Goal: Information Seeking & Learning: Understand process/instructions

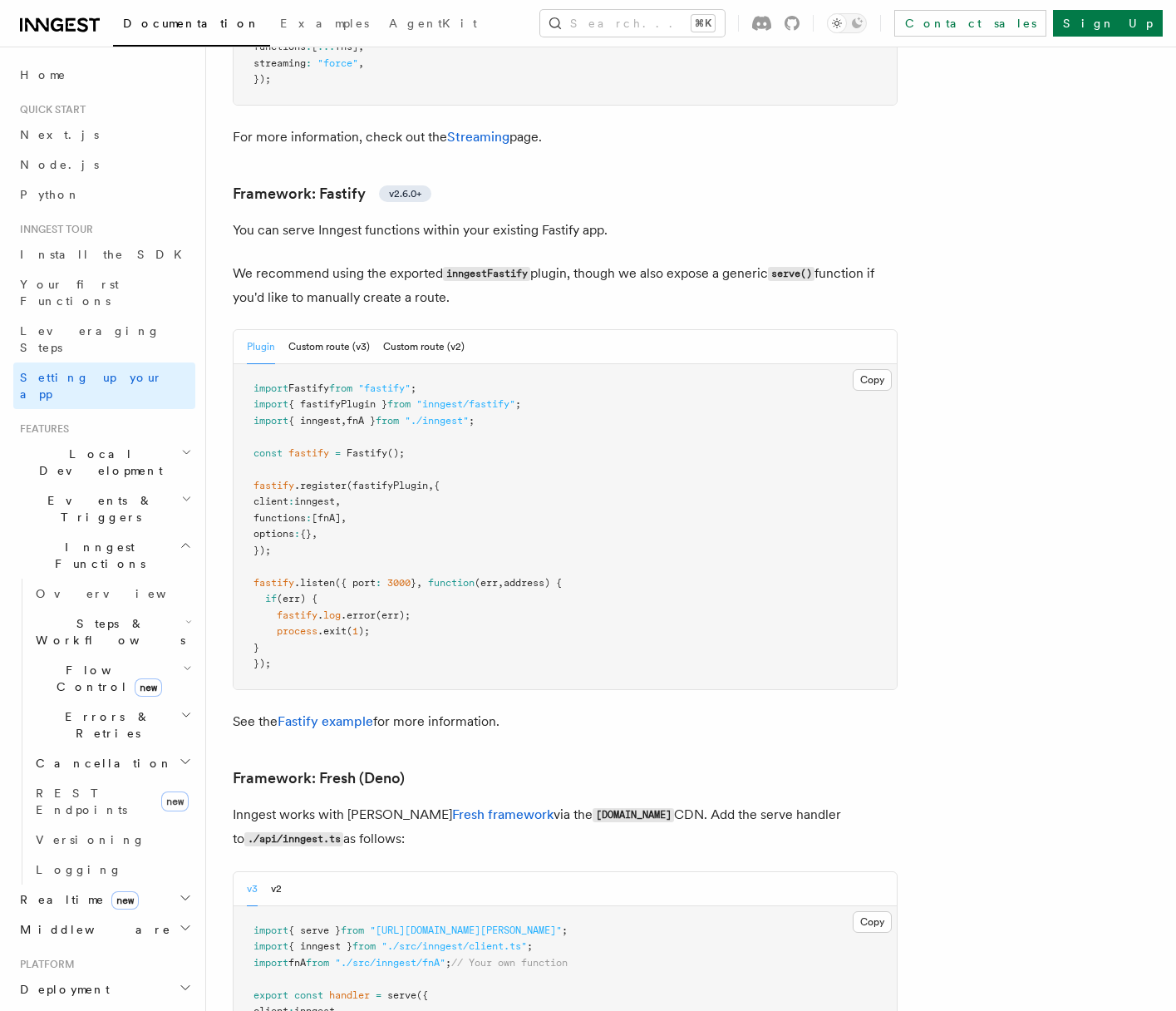
click at [162, 439] on h2 "Local Development" at bounding box center [105, 463] width 182 height 47
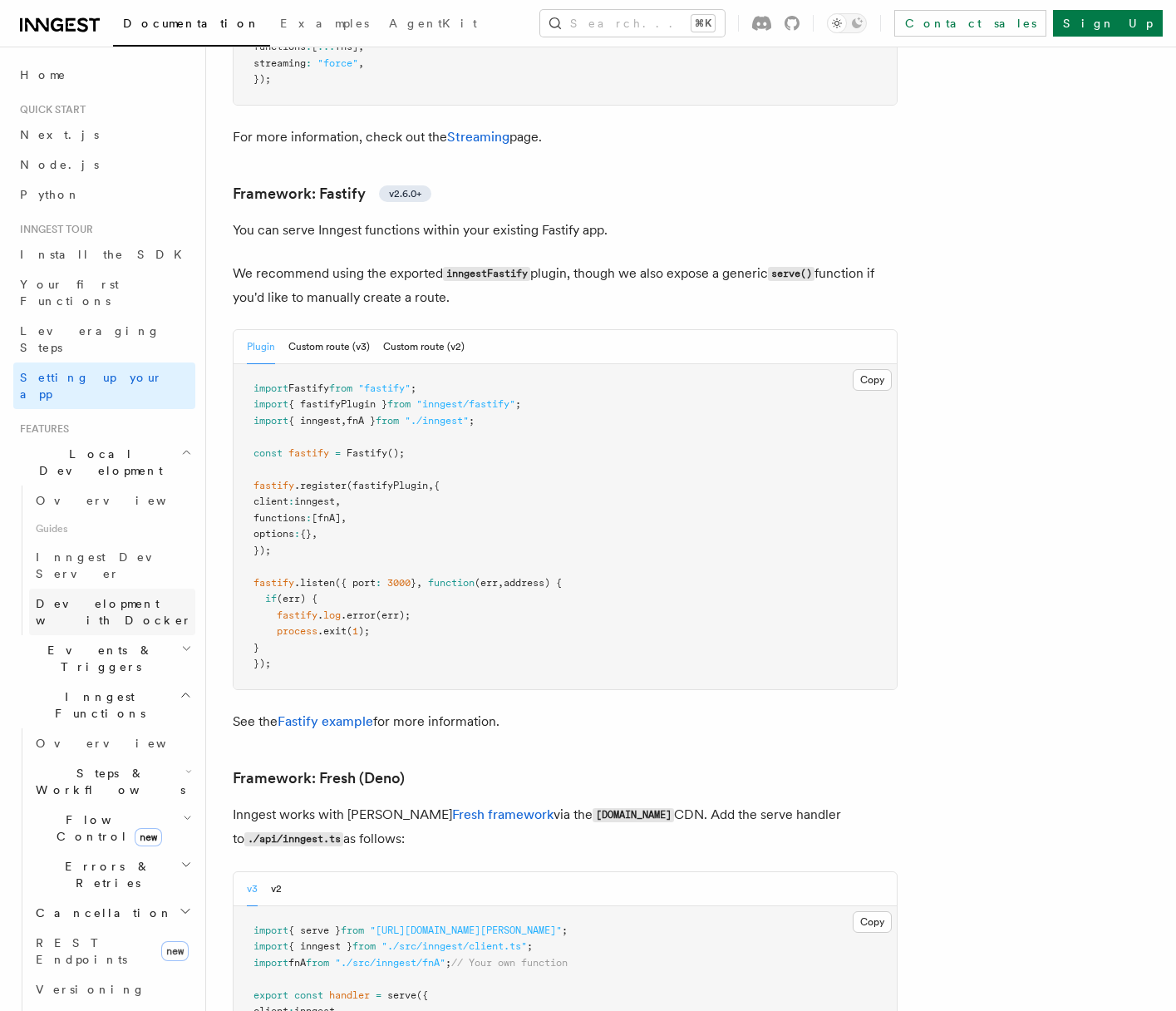
click at [106, 597] on span "Development with Docker" at bounding box center [114, 612] width 156 height 30
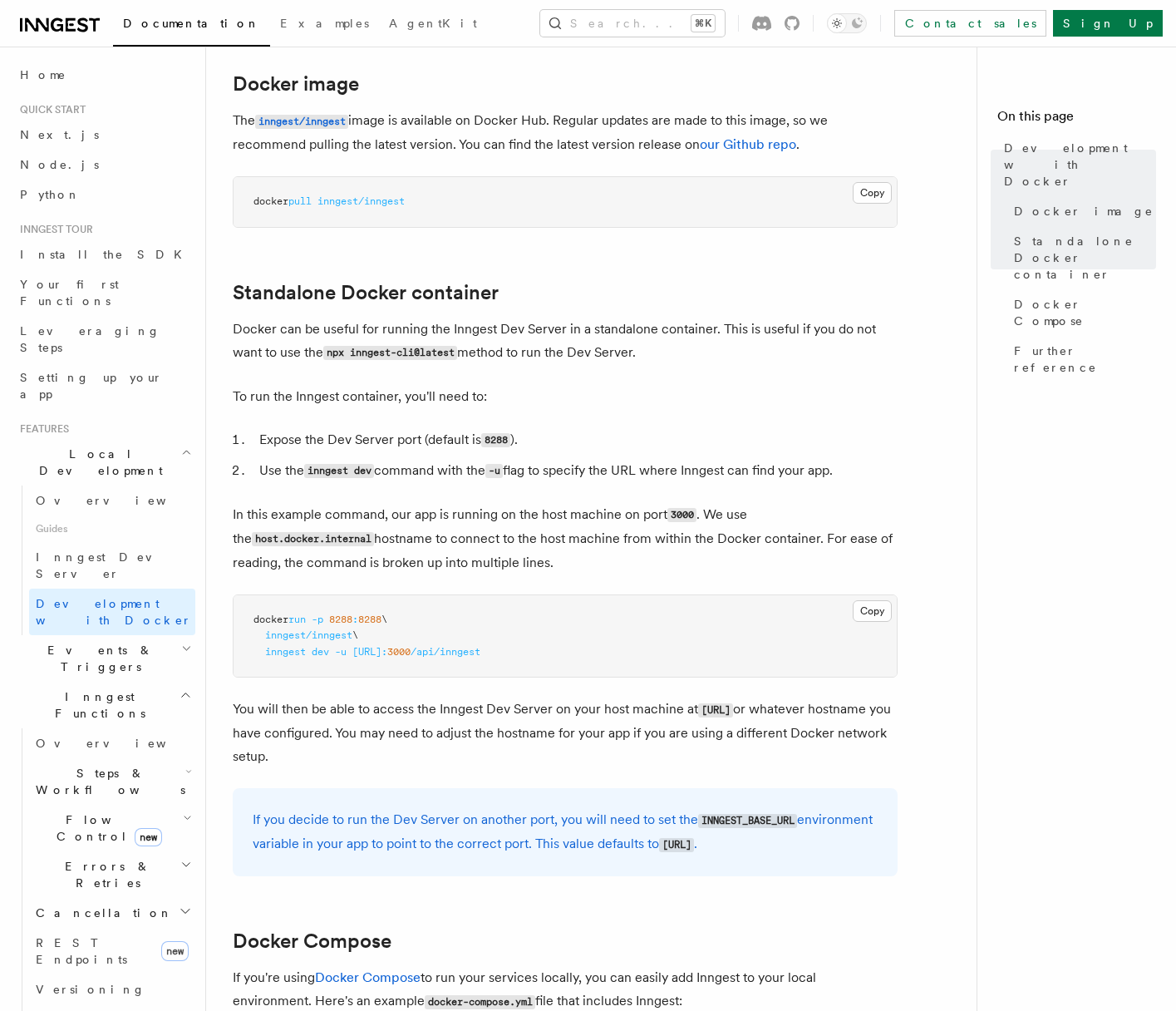
scroll to position [228, 0]
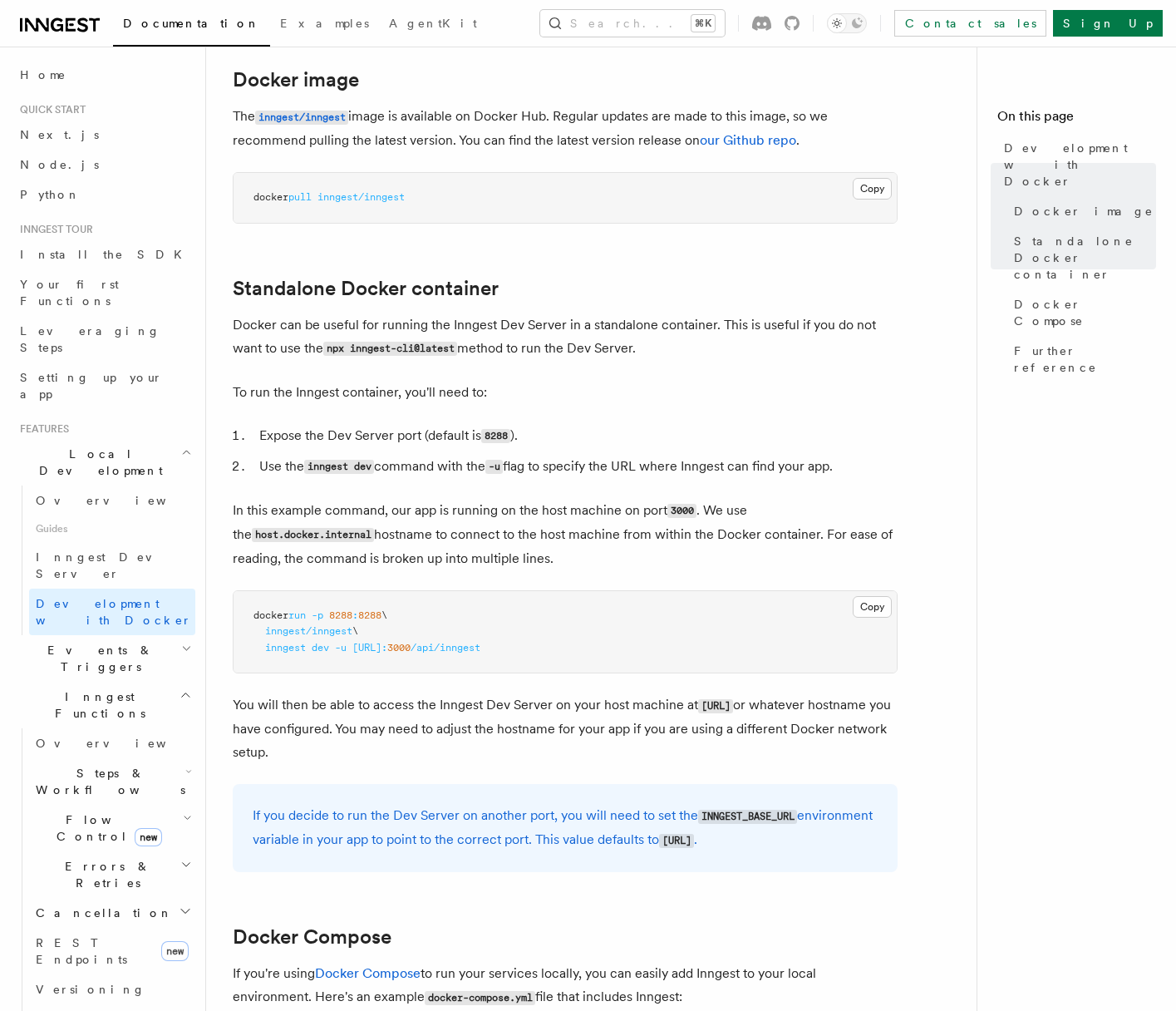
click at [649, 647] on pre "docker run -p 8288 : 8288 \ inngest/inngest \ inngest dev -u http://host.docker…" at bounding box center [565, 632] width 663 height 82
drag, startPoint x: 624, startPoint y: 648, endPoint x: 265, endPoint y: 655, distance: 359.1
click at [265, 655] on pre "docker run -p 8288 : 8288 \ inngest/inngest \ inngest dev -u http://host.docker…" at bounding box center [565, 632] width 663 height 82
click at [100, 550] on span "Inngest Dev Server" at bounding box center [107, 565] width 142 height 30
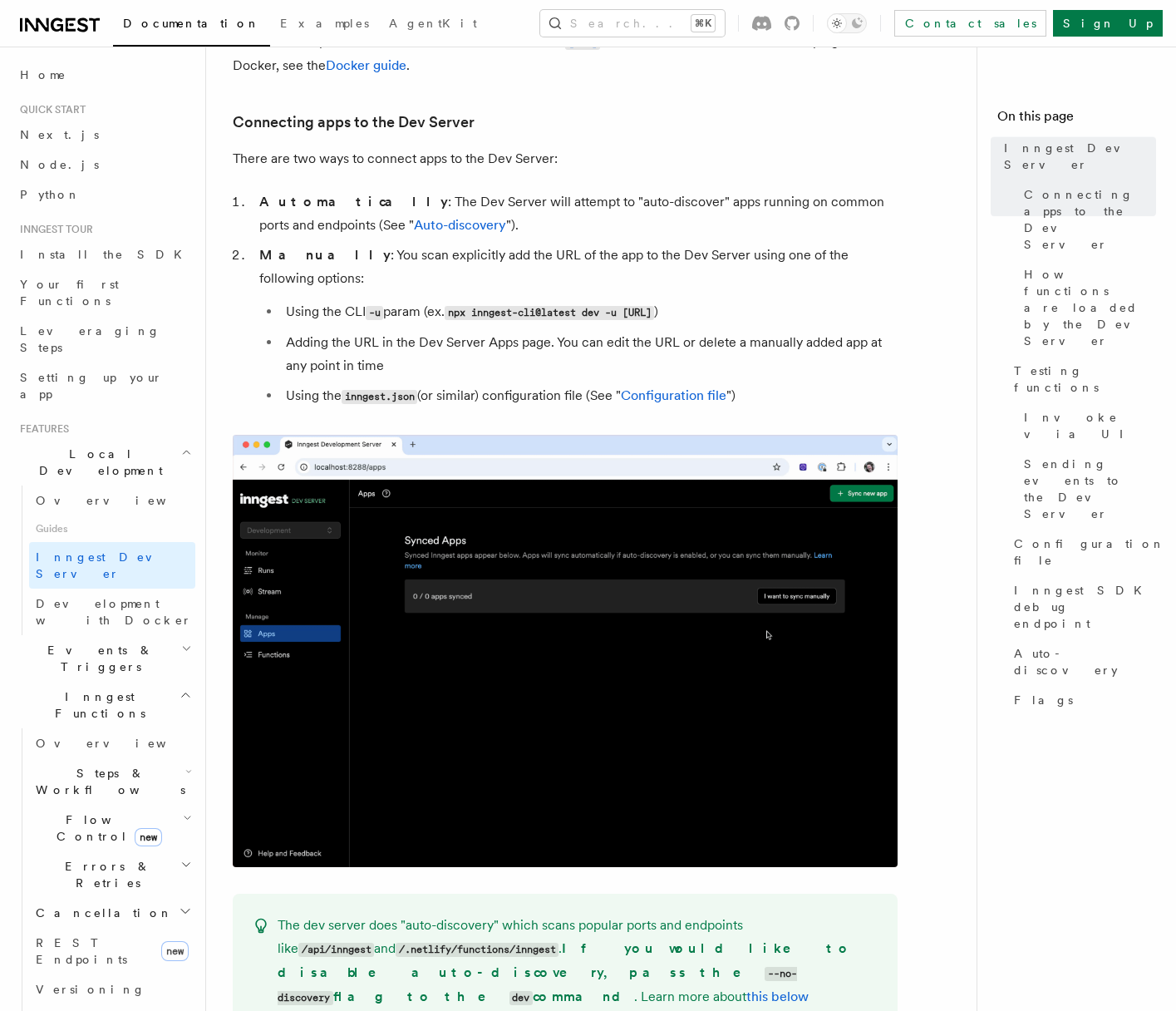
scroll to position [1017, 0]
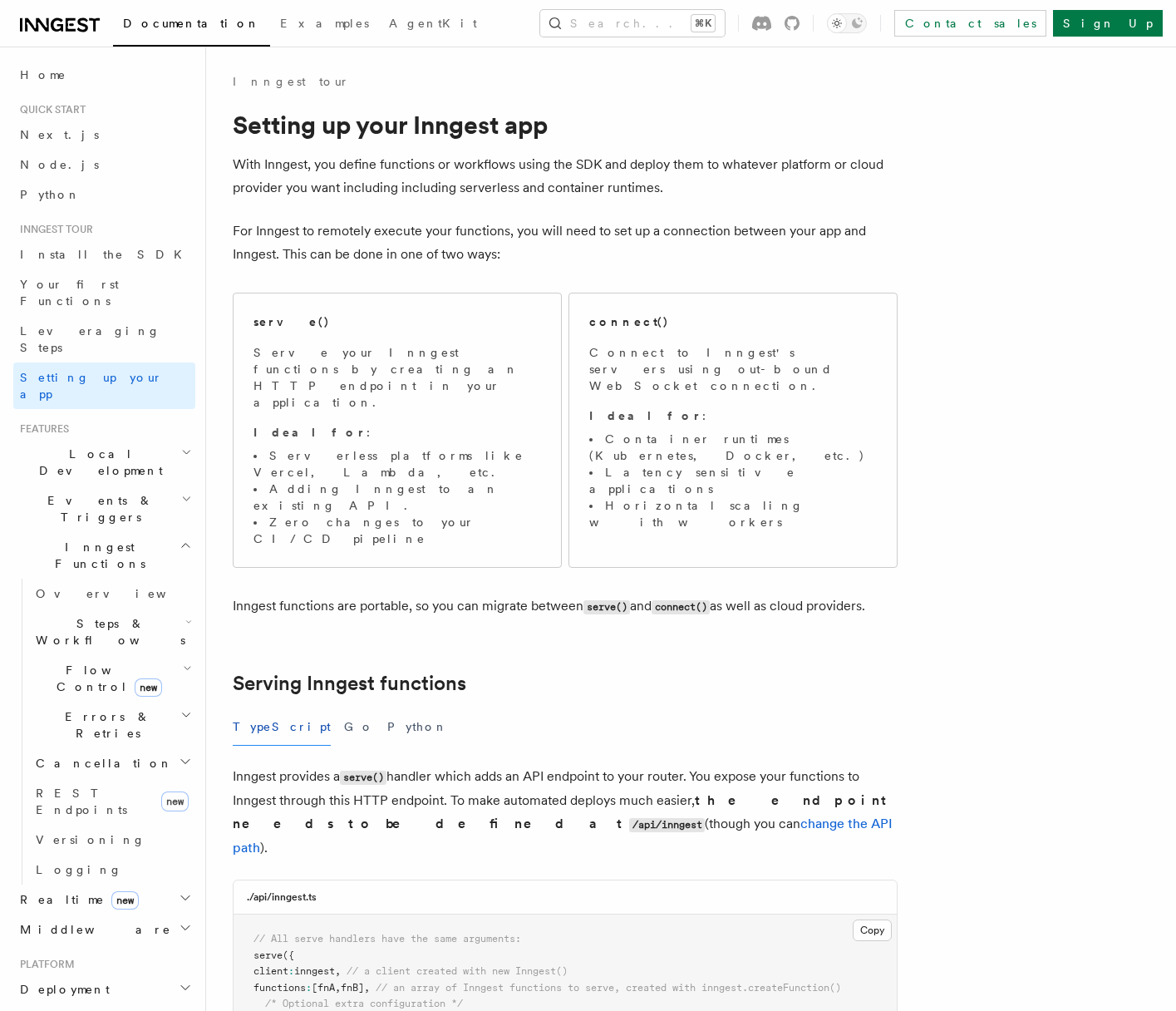
scroll to position [5710, 0]
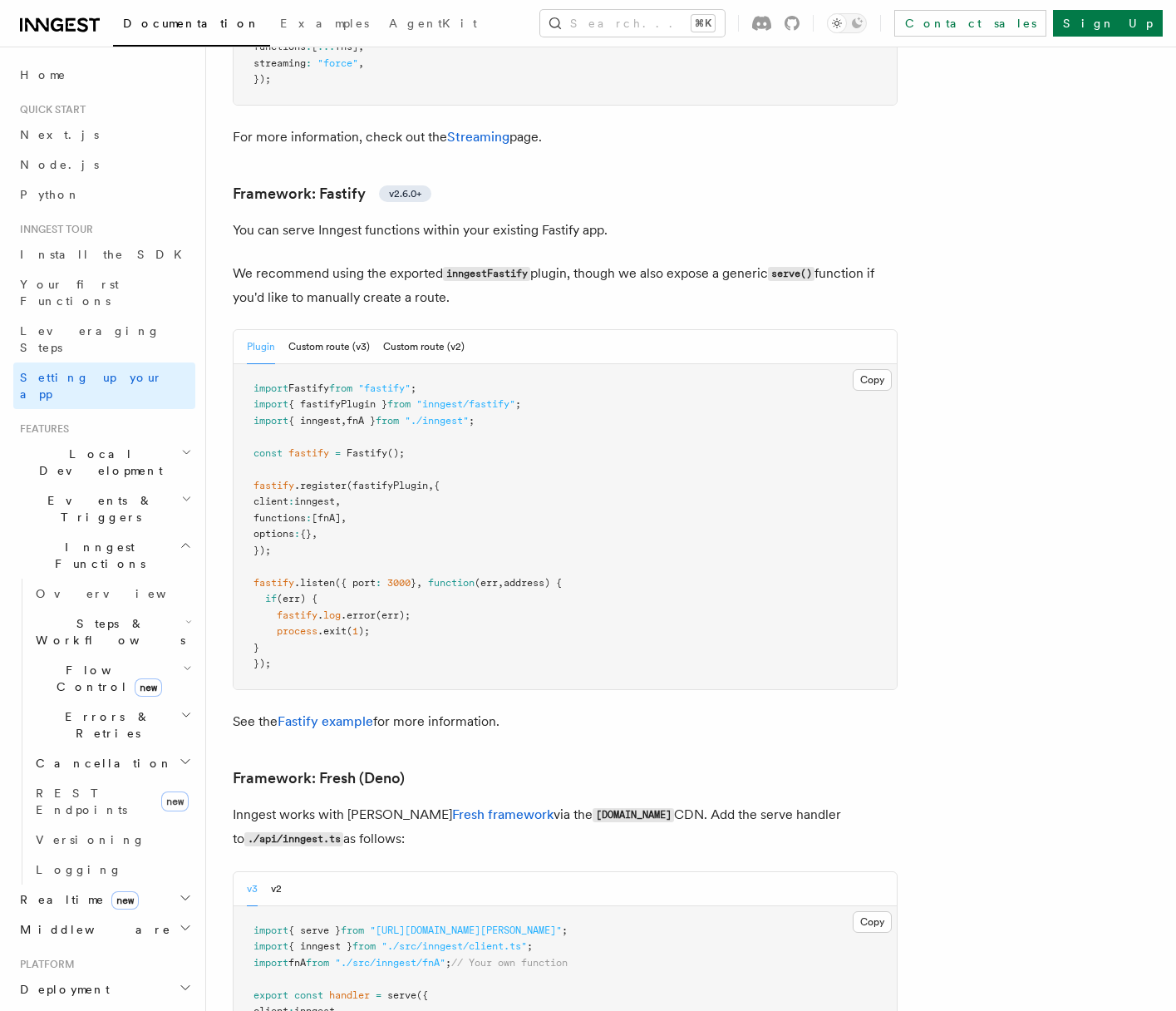
click at [389, 26] on span "AgentKit" at bounding box center [434, 23] width 89 height 14
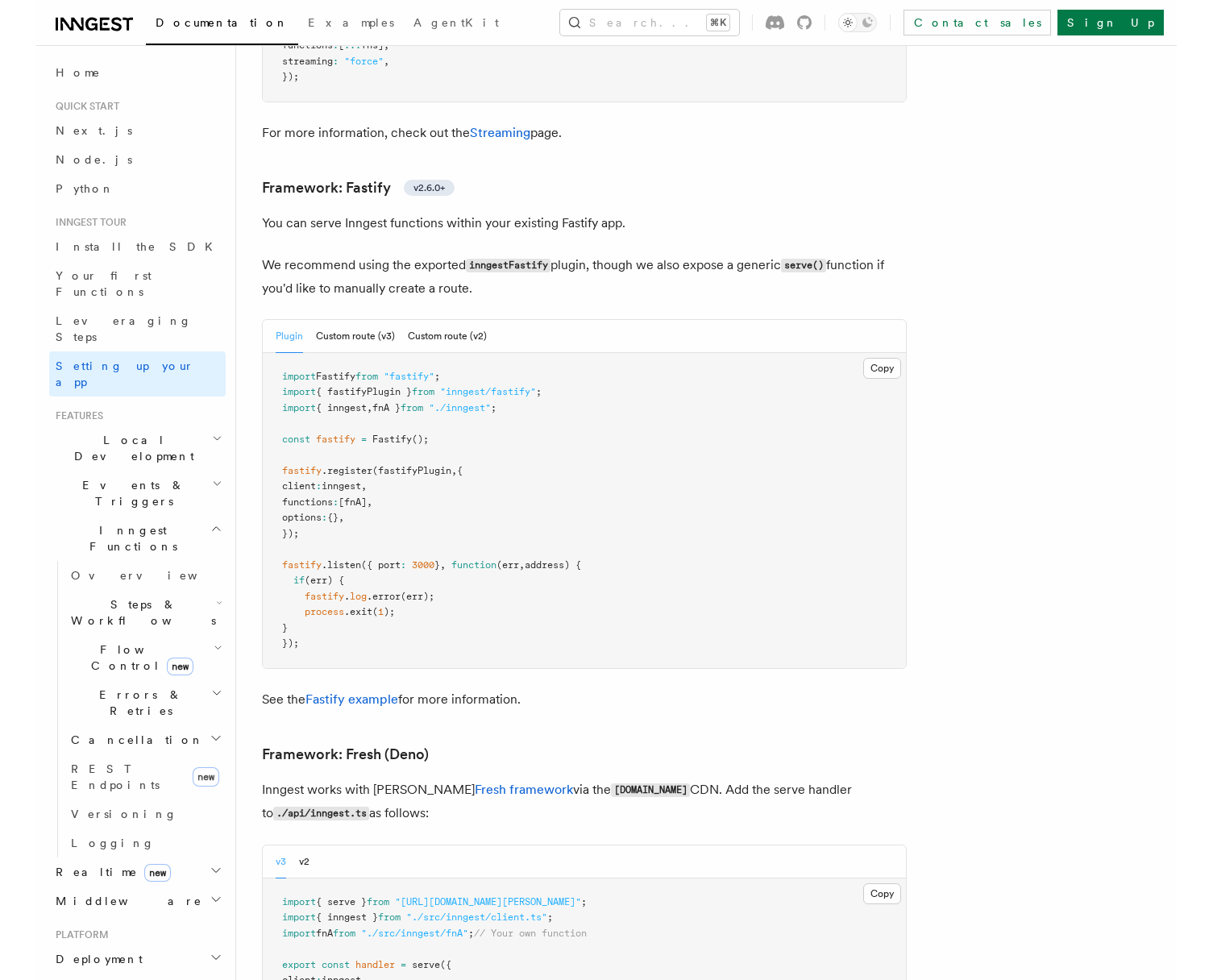
scroll to position [0, 0]
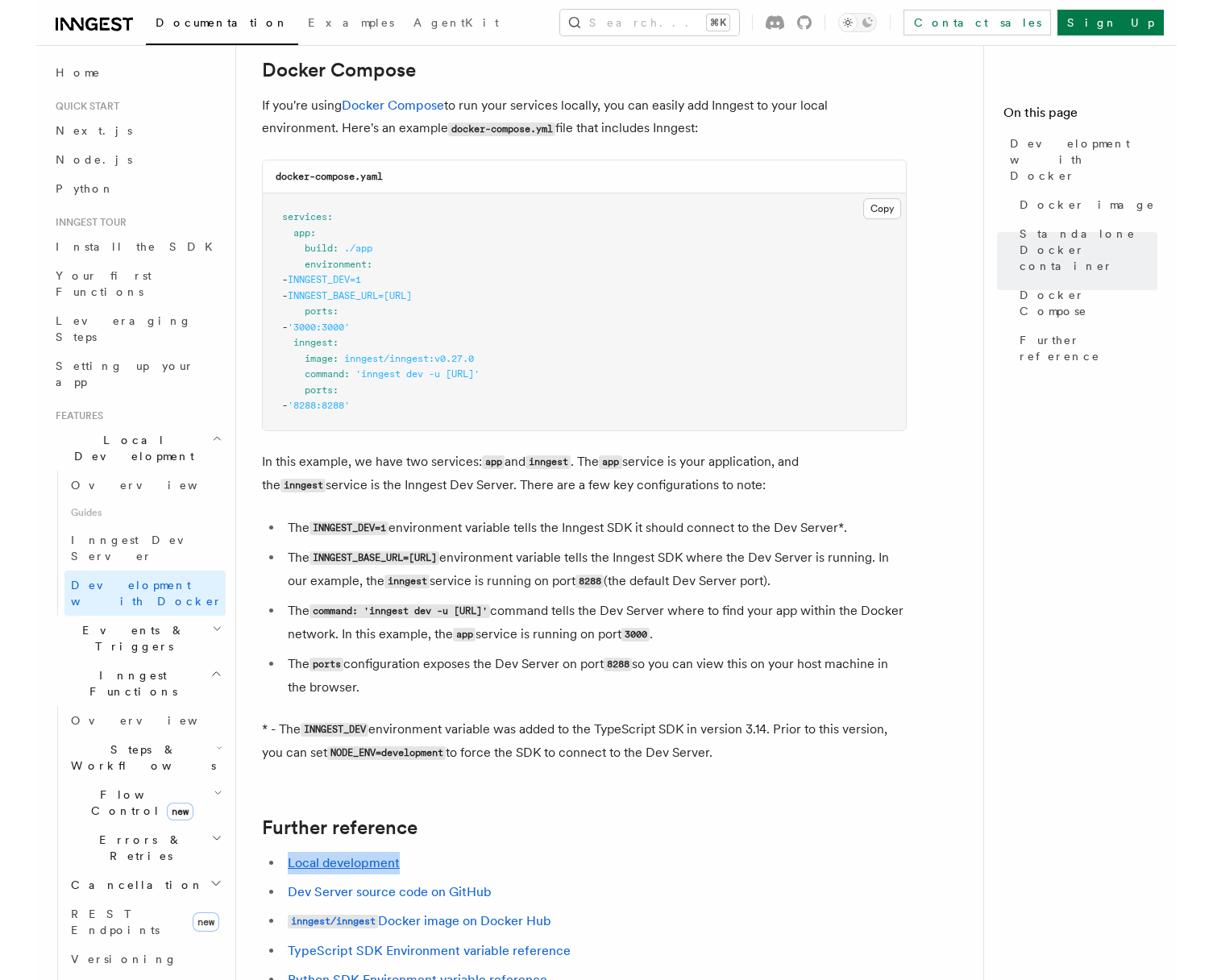
scroll to position [997, 0]
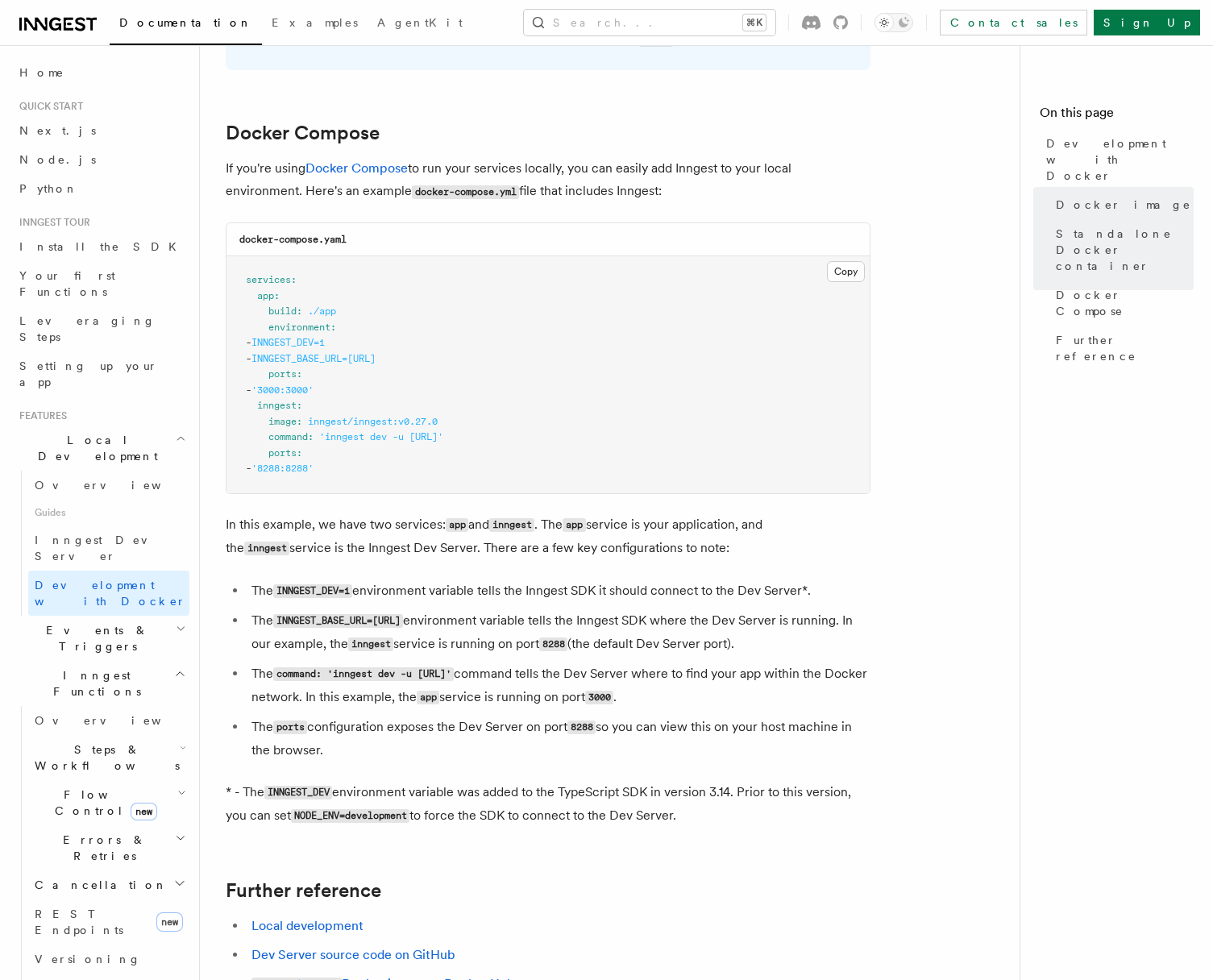
click at [311, 316] on span "./app" at bounding box center [322, 311] width 28 height 11
click at [362, 467] on pre "services : app : build : ./app environment : - INNGEST_DEV=1 - INNGEST_BASE_URL…" at bounding box center [548, 375] width 643 height 237
drag, startPoint x: 357, startPoint y: 471, endPoint x: 243, endPoint y: 418, distance: 125.7
click at [242, 417] on pre "services : app : build : ./app environment : - INNGEST_DEV=1 - INNGEST_BASE_URL…" at bounding box center [548, 375] width 643 height 237
copy code "inngest : image : inngest/inngest:v0.27.0 command : 'inngest dev -u http://app:…"
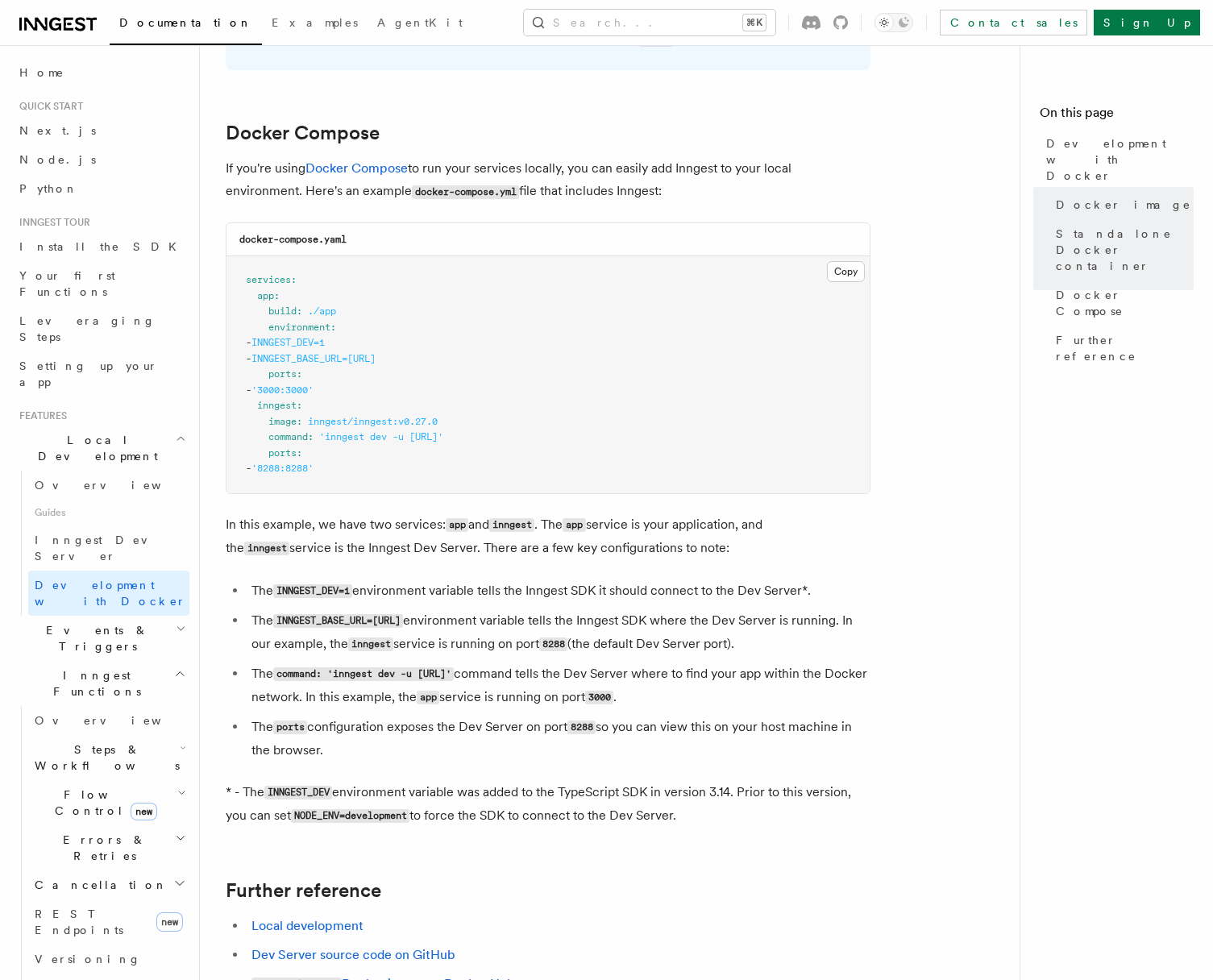
click at [362, 377] on pre "services : app : build : ./app environment : - INNGEST_DEV=1 - INNGEST_BASE_URL…" at bounding box center [548, 375] width 643 height 237
drag, startPoint x: 510, startPoint y: 361, endPoint x: 224, endPoint y: 347, distance: 286.3
click at [224, 347] on div "Features Local Development Development with Docker Inngest provides a Docker im…" at bounding box center [642, 187] width 885 height 2367
copy code "- INNGEST_DEV=1 - INNGEST_BASE_URL=http://inngest:8288"
click at [79, 533] on span "Inngest Dev Server" at bounding box center [103, 547] width 138 height 29
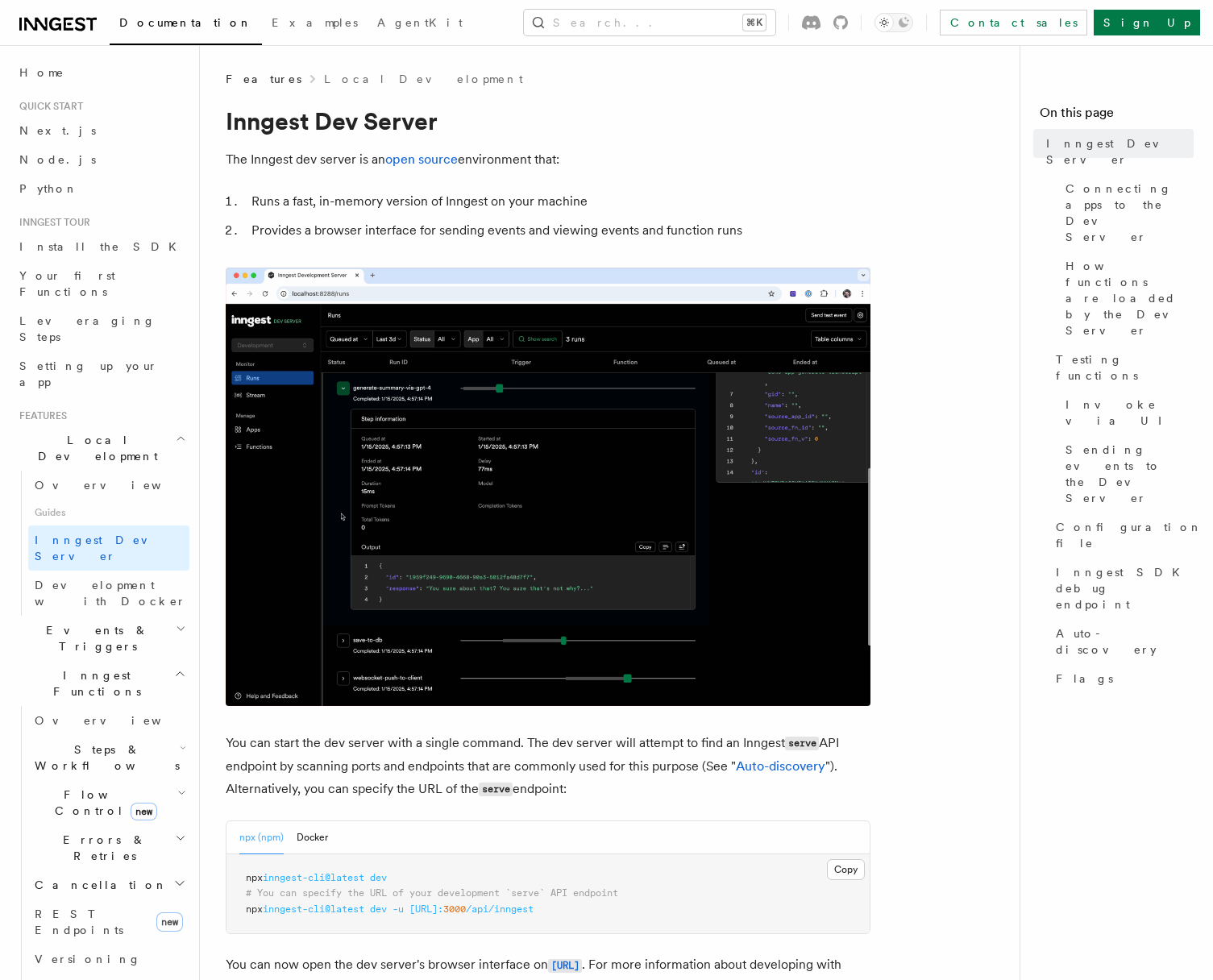
click at [328, 888] on span "# You can specify the URL of your development `serve` API endpoint" at bounding box center [432, 892] width 372 height 11
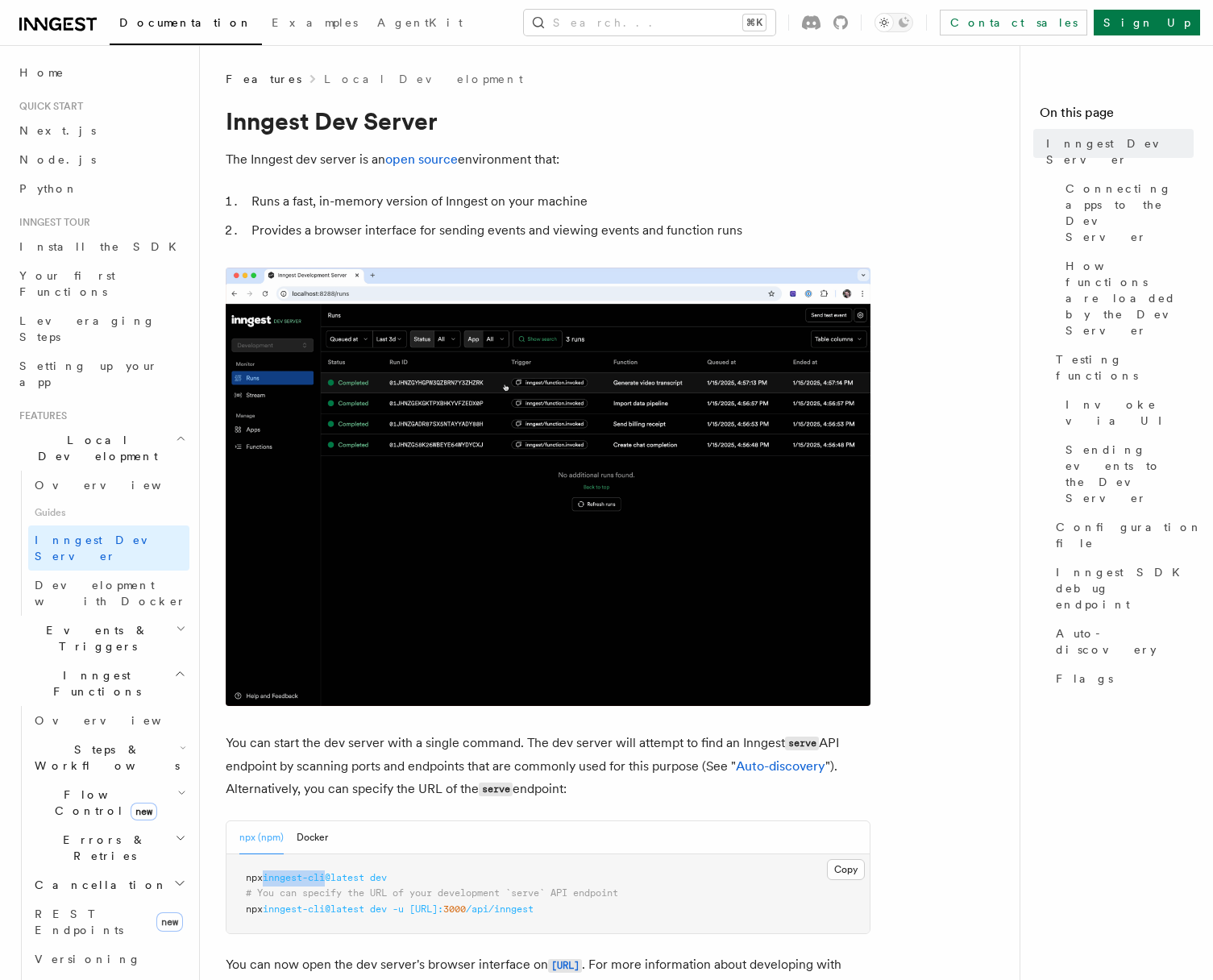
drag, startPoint x: 271, startPoint y: 879, endPoint x: 331, endPoint y: 878, distance: 60.0
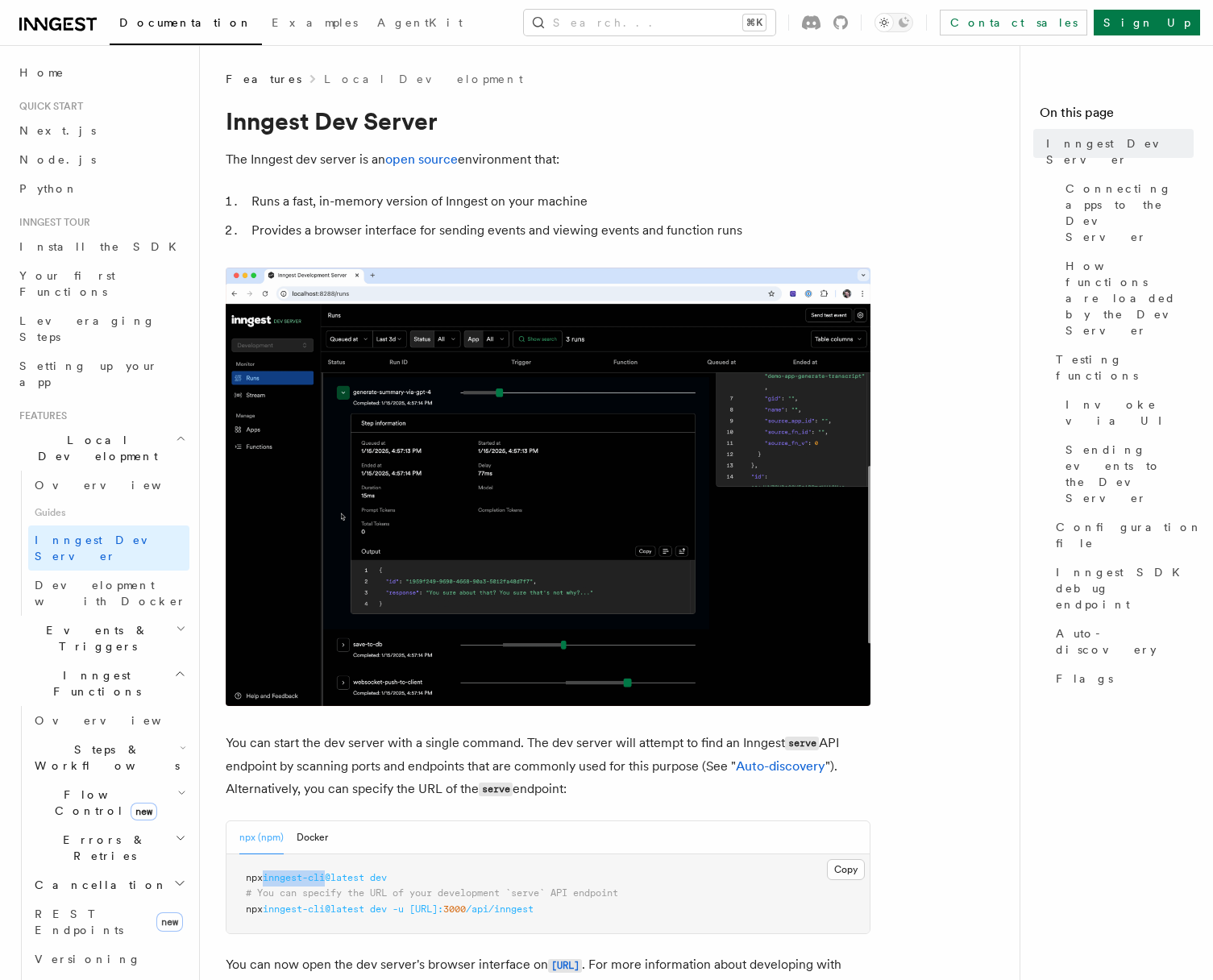
click at [331, 878] on span "inngest-cli@latest" at bounding box center [314, 878] width 102 height 11
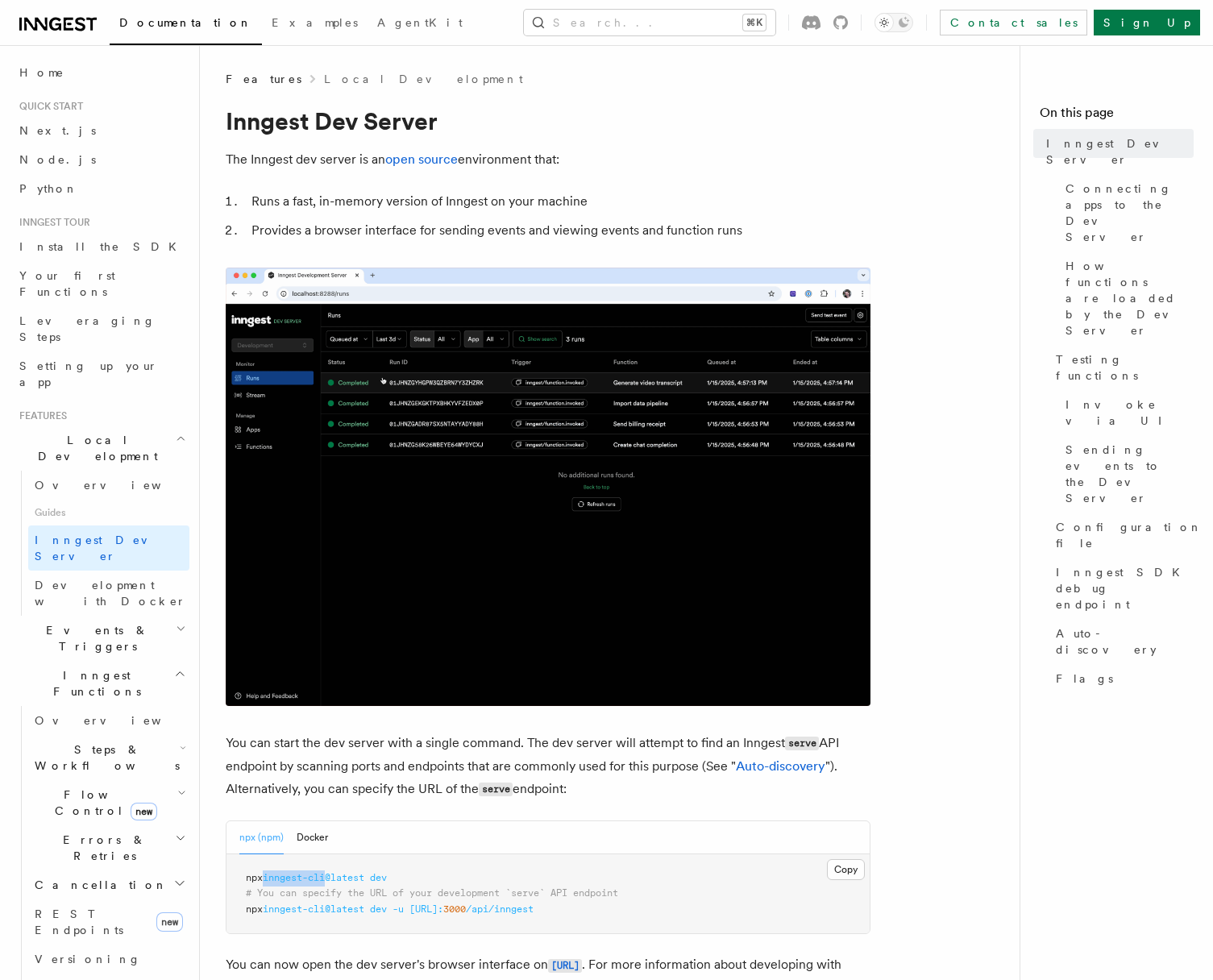
copy span "inngest-cli"
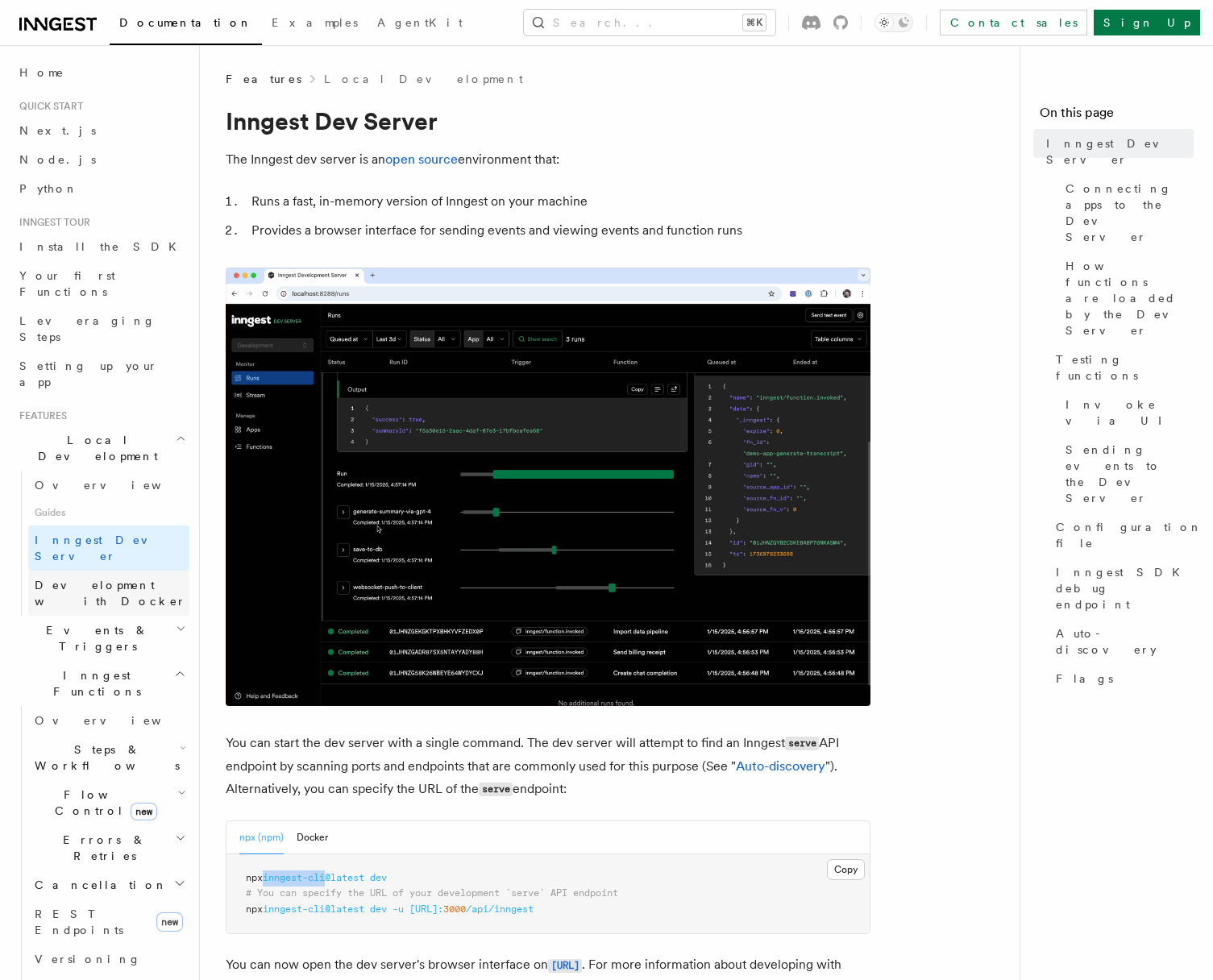
click at [115, 579] on span "Development with Docker" at bounding box center [110, 593] width 152 height 29
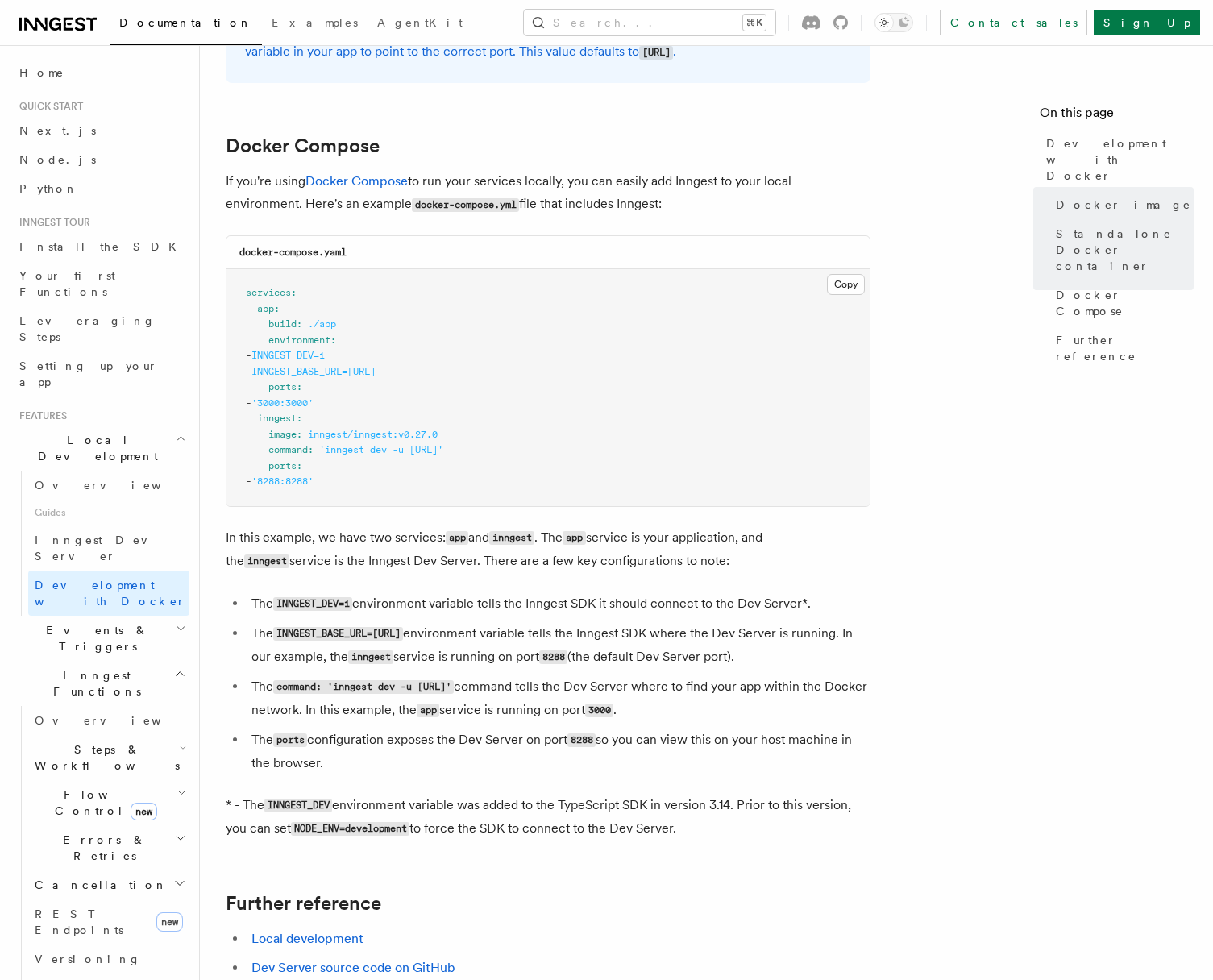
scroll to position [986, 0]
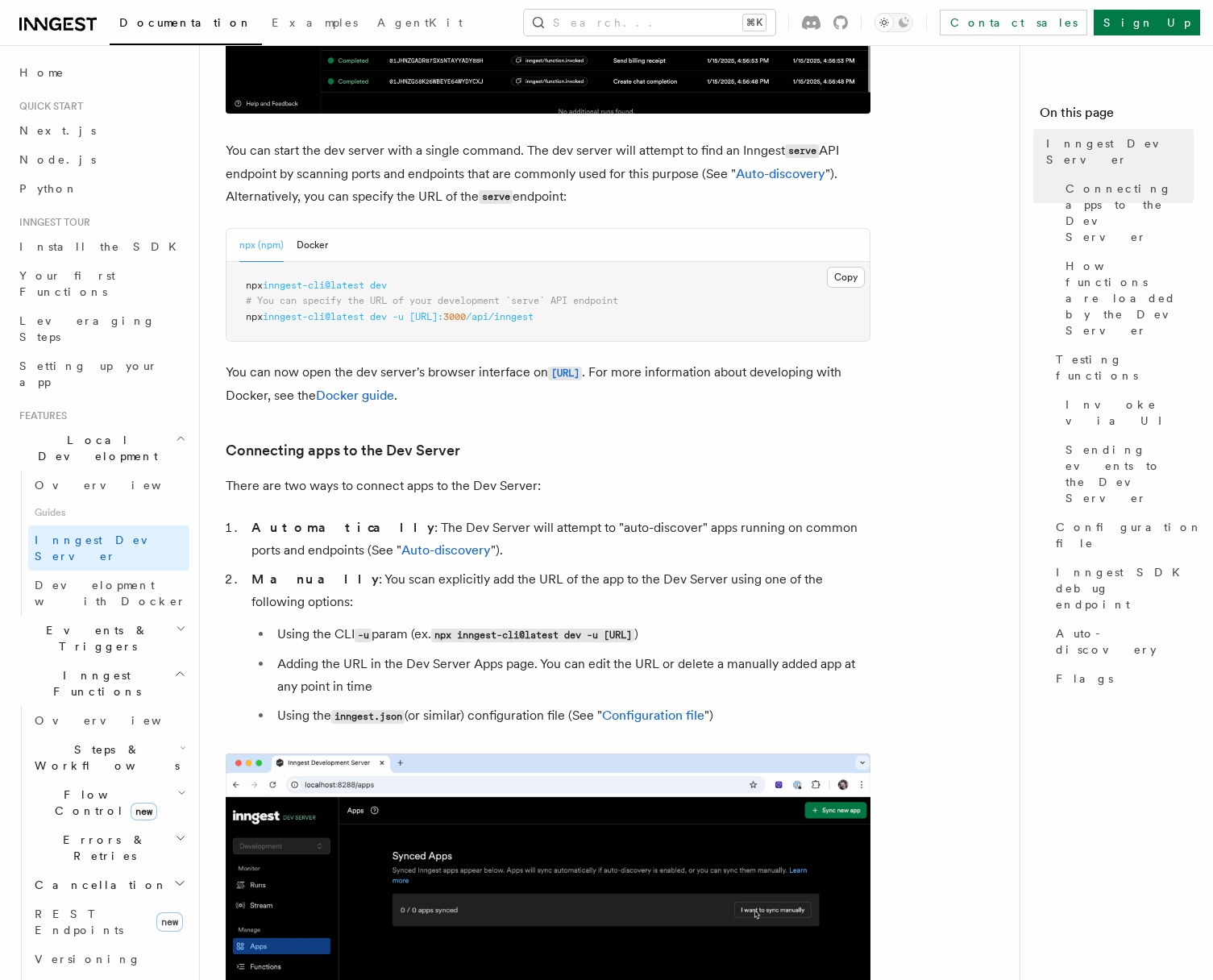
scroll to position [587, 0]
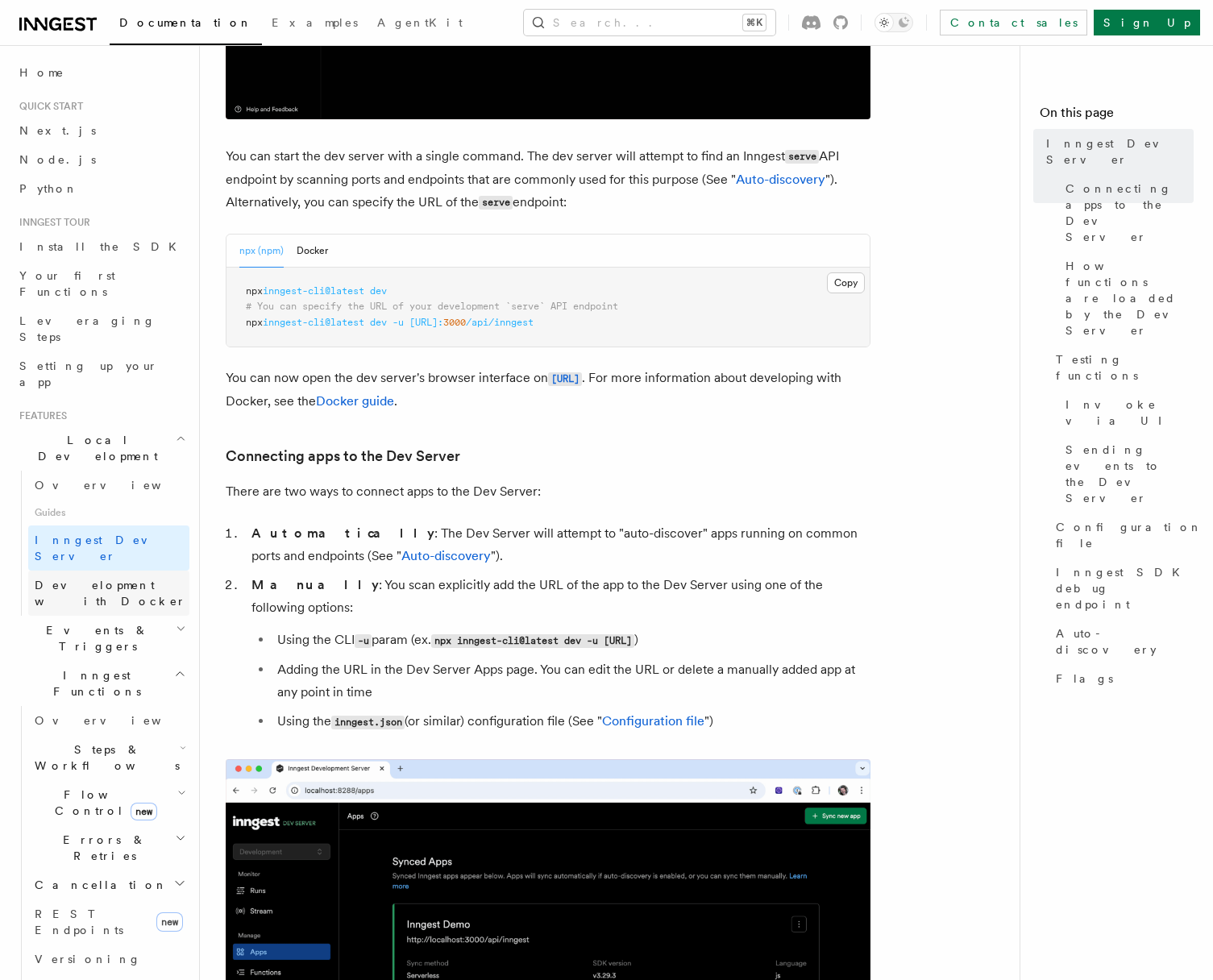
click at [121, 579] on span "Development with Docker" at bounding box center [110, 593] width 152 height 29
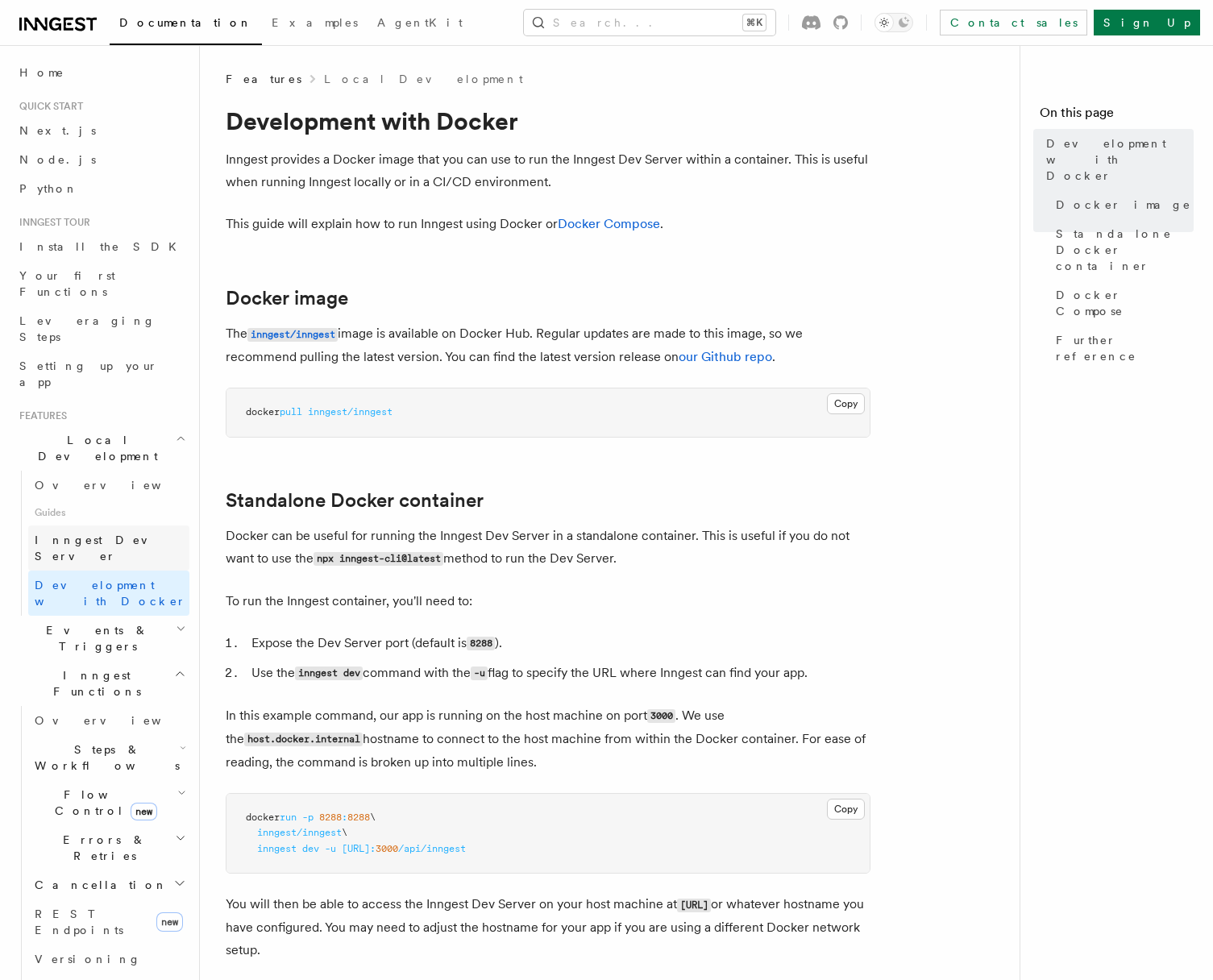
click at [99, 533] on span "Inngest Dev Server" at bounding box center [103, 547] width 138 height 29
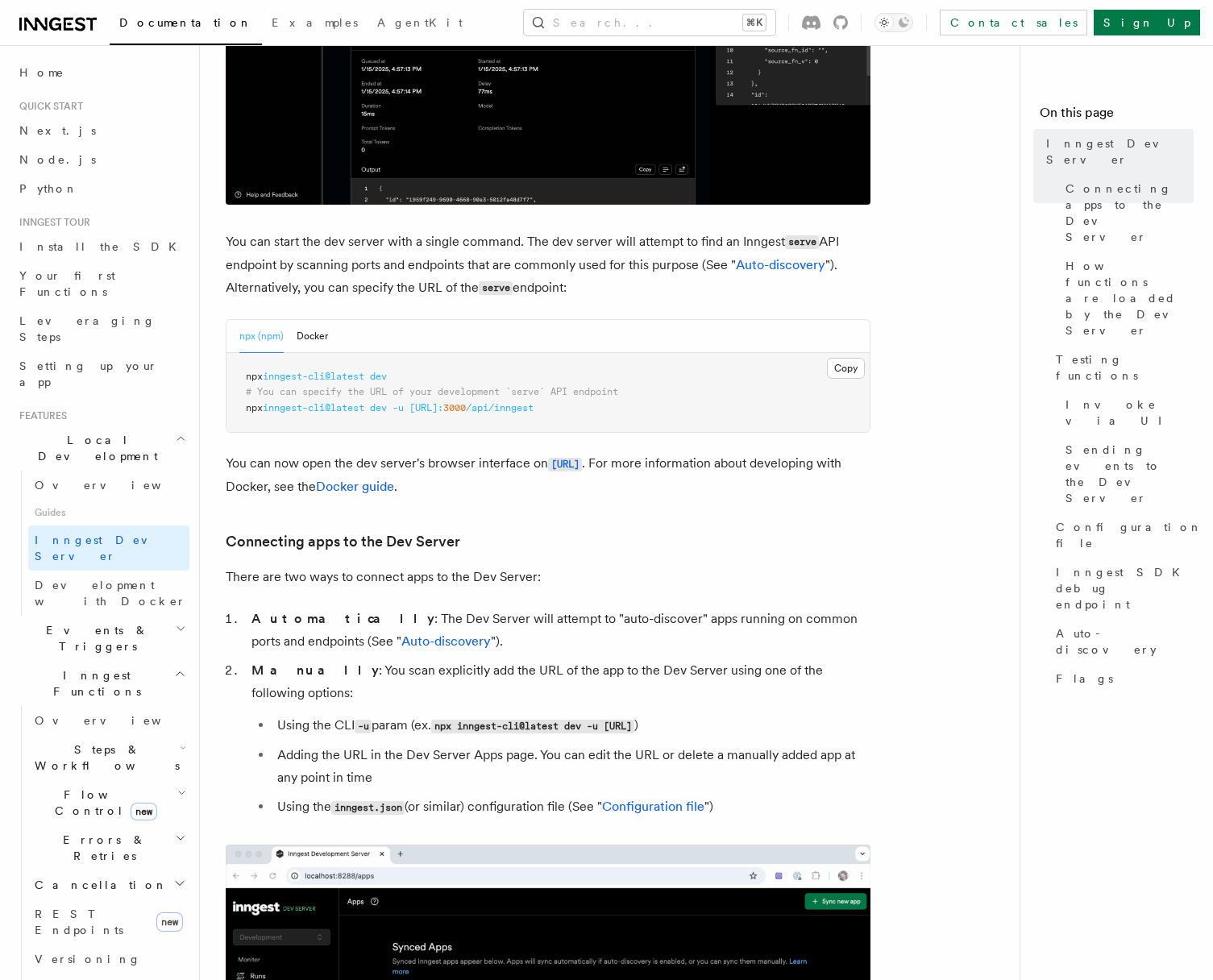
scroll to position [596, 0]
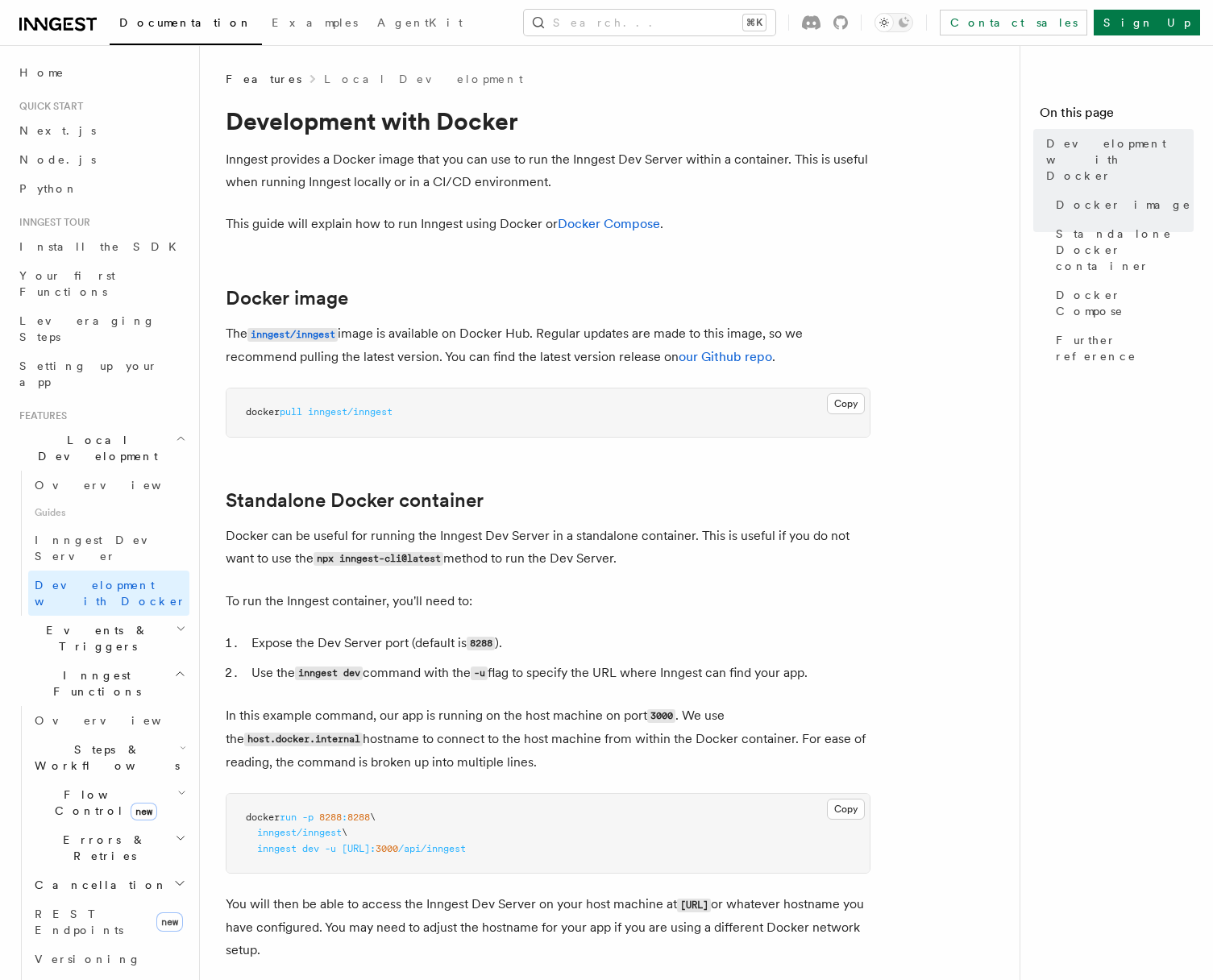
drag, startPoint x: 386, startPoint y: 853, endPoint x: 503, endPoint y: 850, distance: 117.0
click at [376, 850] on span "[URL]:" at bounding box center [358, 849] width 34 height 11
copy span "host.docker.internal"
